Goal: Task Accomplishment & Management: Use online tool/utility

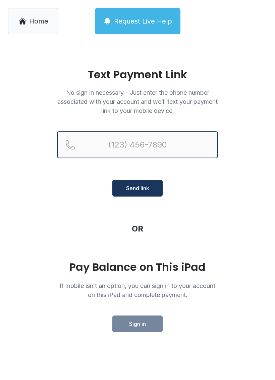
click at [183, 139] on input "Reservation phone number" at bounding box center [137, 144] width 161 height 27
type input "("
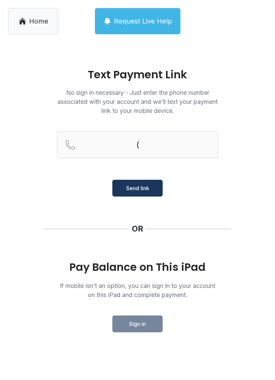
click at [246, 203] on main "Text Payment Link No sign in necessary - Just enter the phone number associated…" at bounding box center [137, 211] width 275 height 338
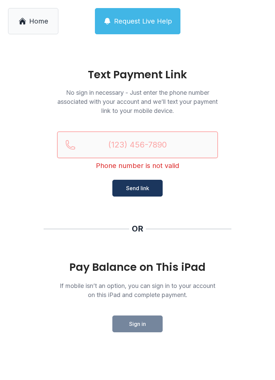
click at [168, 138] on input "Reservation phone number" at bounding box center [137, 144] width 161 height 27
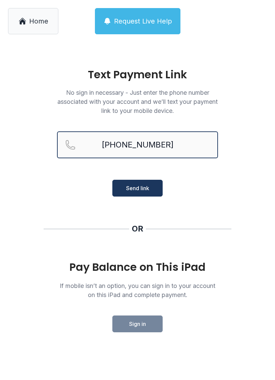
type input "[PHONE_NUMBER]"
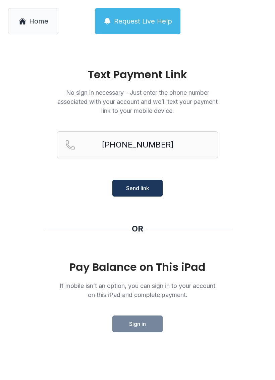
click at [144, 188] on span "Send link" at bounding box center [137, 188] width 23 height 8
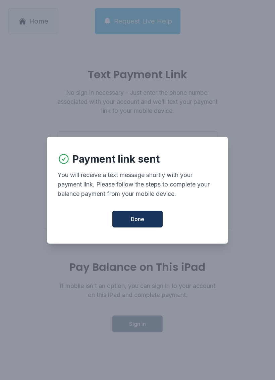
click at [156, 225] on button "Done" at bounding box center [138, 219] width 50 height 17
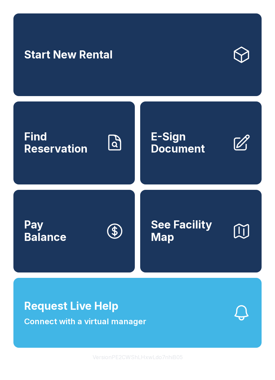
click at [75, 260] on link "Pay Balance" at bounding box center [74, 231] width 122 height 83
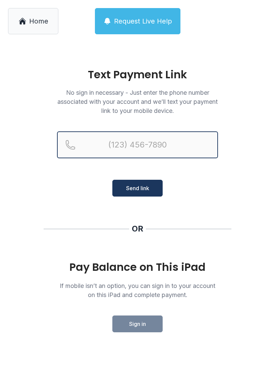
click at [176, 142] on input "Reservation phone number" at bounding box center [137, 144] width 161 height 27
type input "[PHONE_NUMBER]"
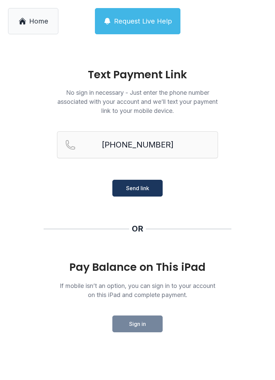
click at [141, 188] on span "Send link" at bounding box center [137, 188] width 23 height 8
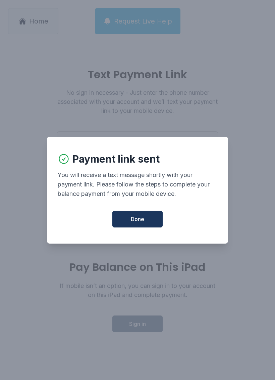
click at [153, 220] on button "Done" at bounding box center [138, 219] width 50 height 17
